Goal: Check status: Check status

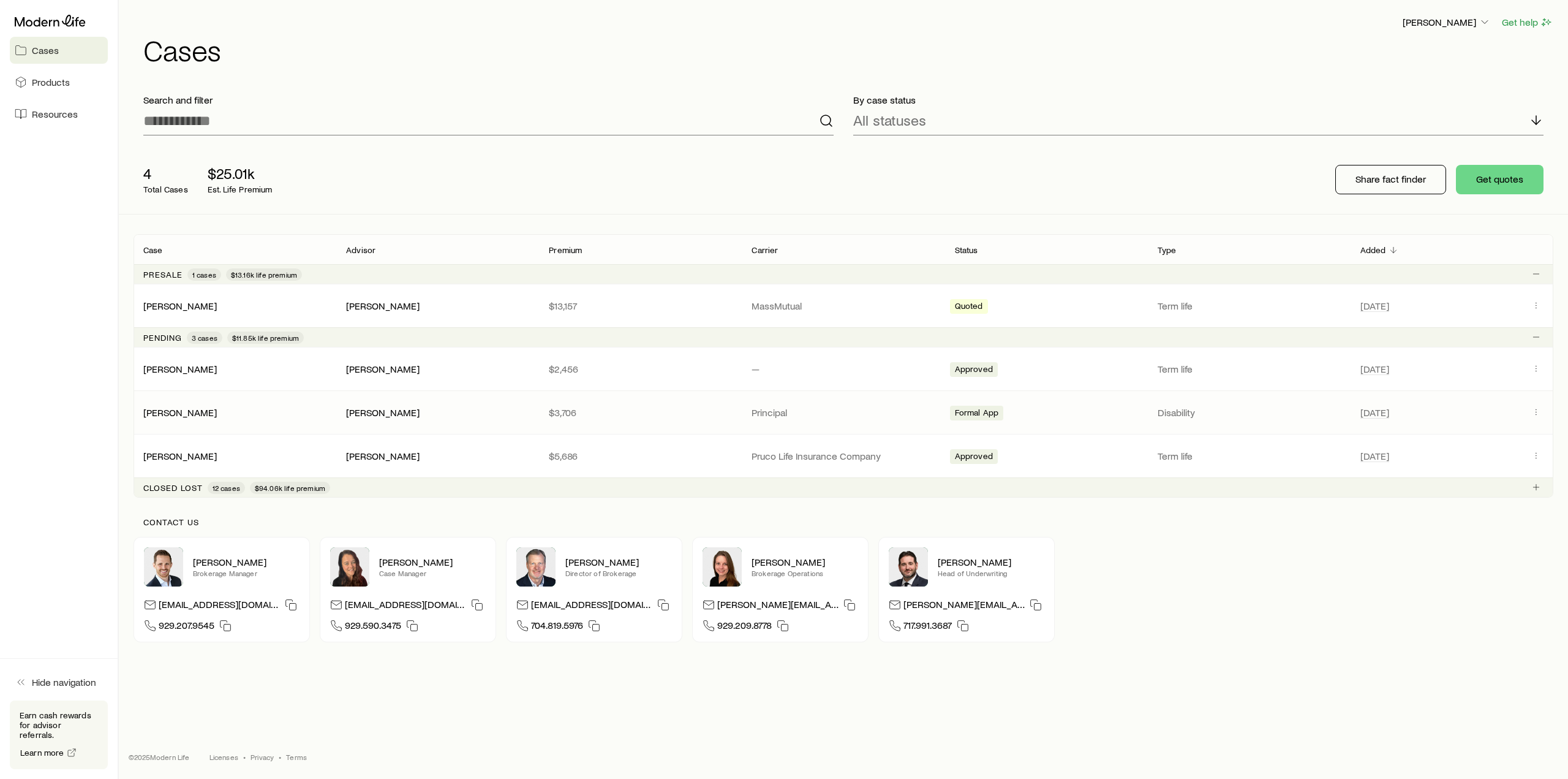
click at [271, 412] on div "[PERSON_NAME]" at bounding box center [235, 412] width 203 height 12
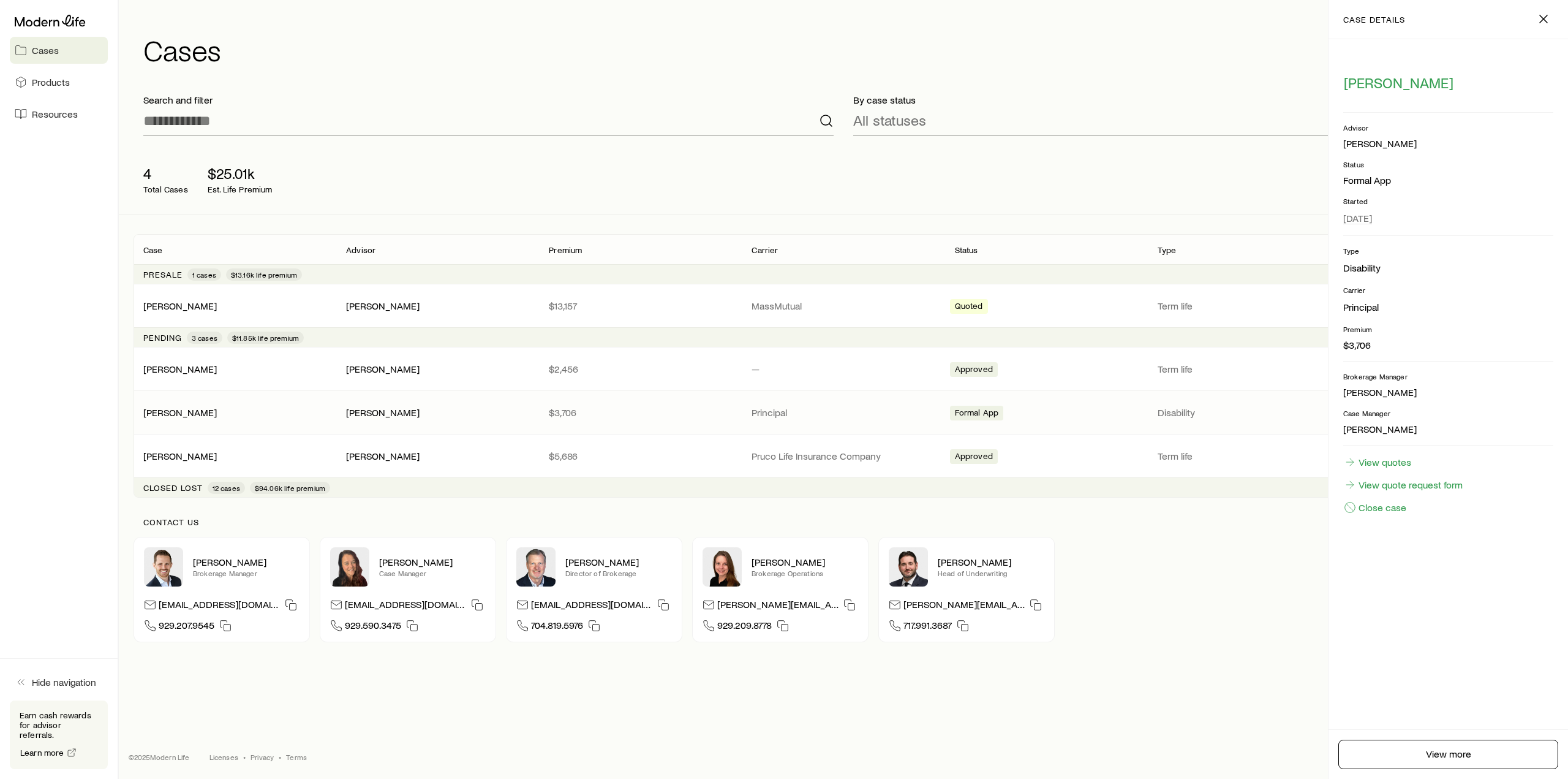
click at [175, 399] on div "[PERSON_NAME] [PERSON_NAME] $3,706 Principal Formal App Disability [DATE]" at bounding box center [843, 412] width 1420 height 43
click at [177, 407] on link "[PERSON_NAME]" at bounding box center [181, 411] width 74 height 12
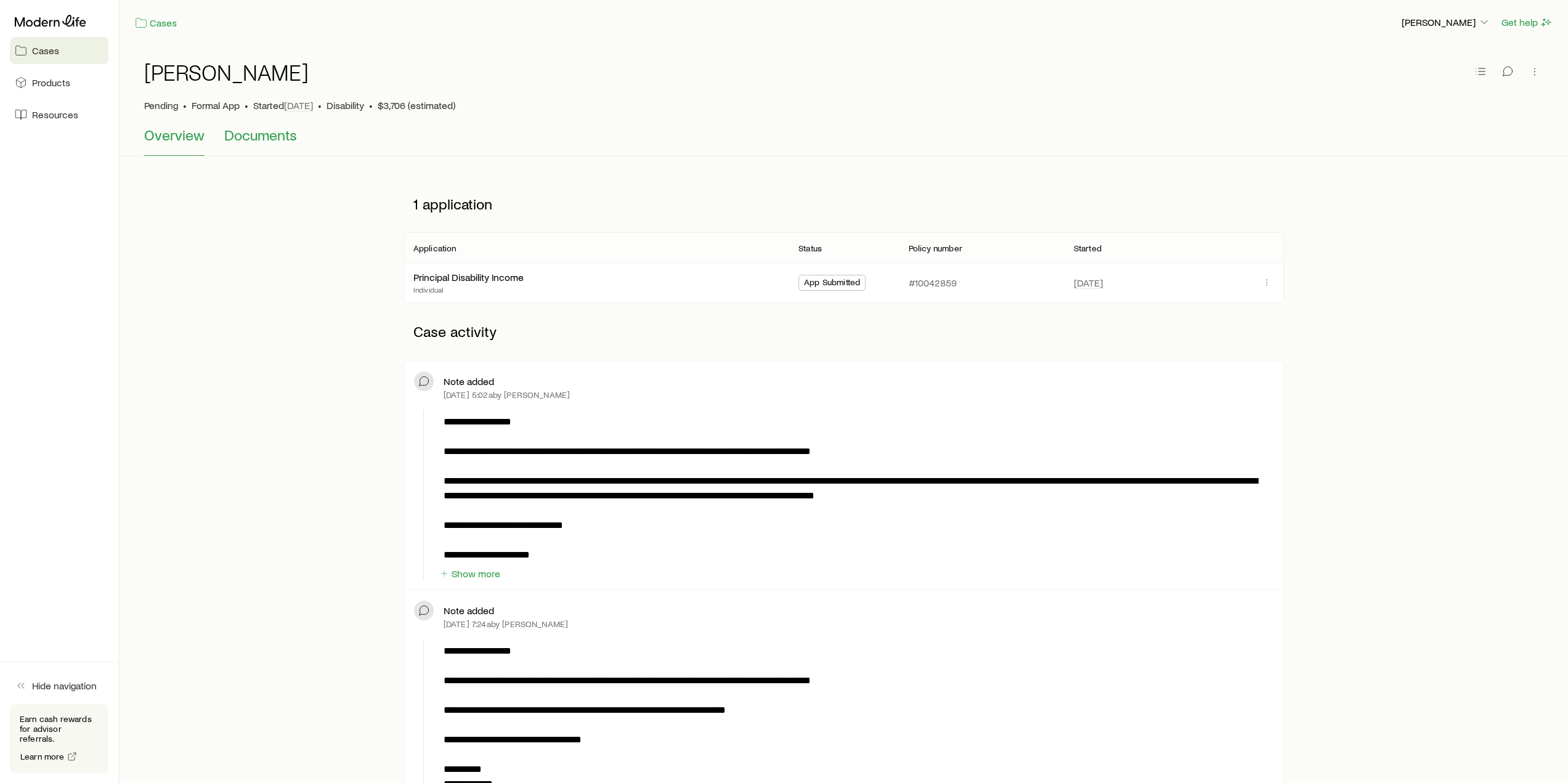
click at [240, 142] on span "Documents" at bounding box center [261, 135] width 73 height 17
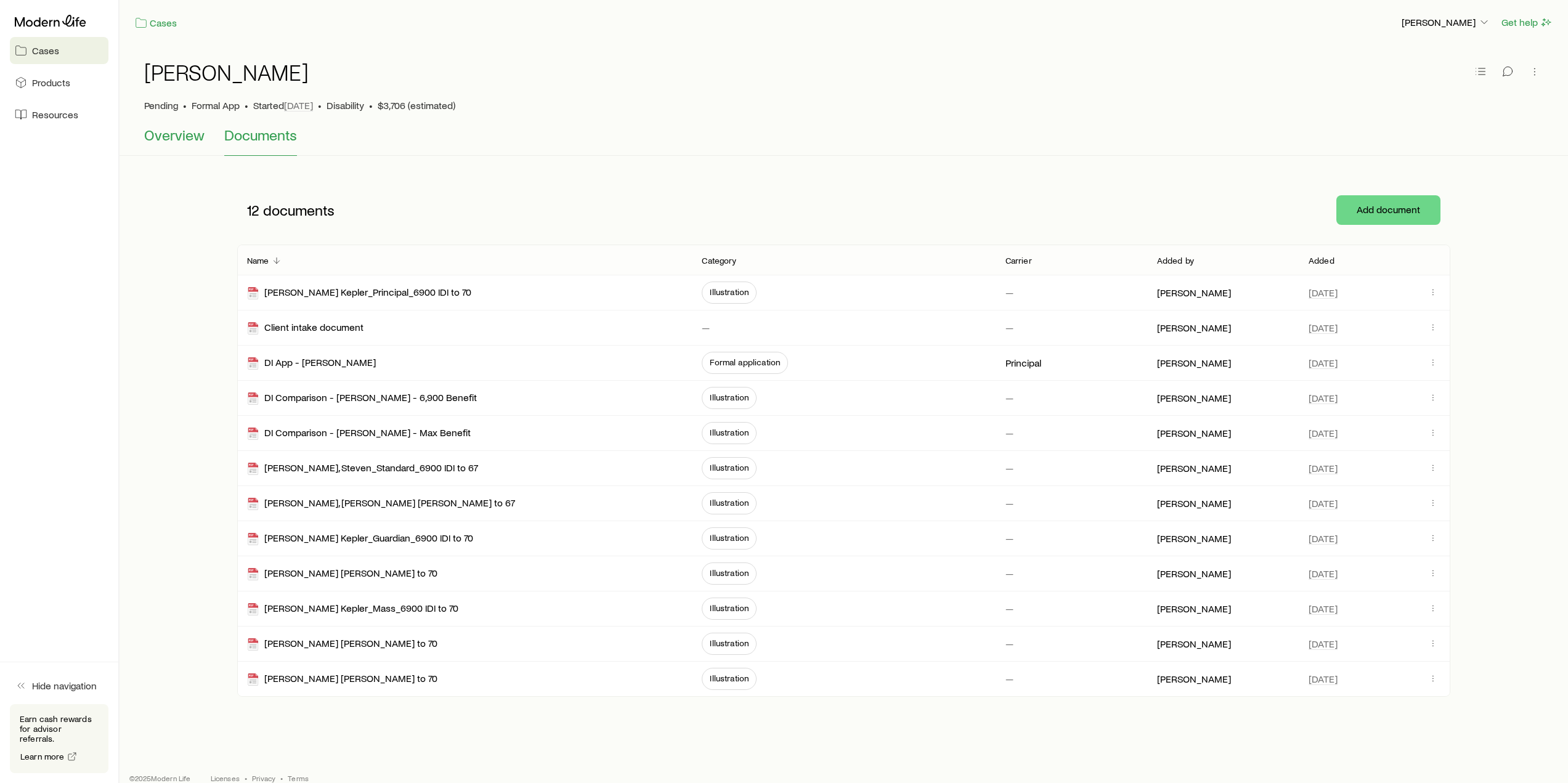
click at [176, 138] on span "Overview" at bounding box center [174, 135] width 60 height 17
